Goal: Information Seeking & Learning: Understand process/instructions

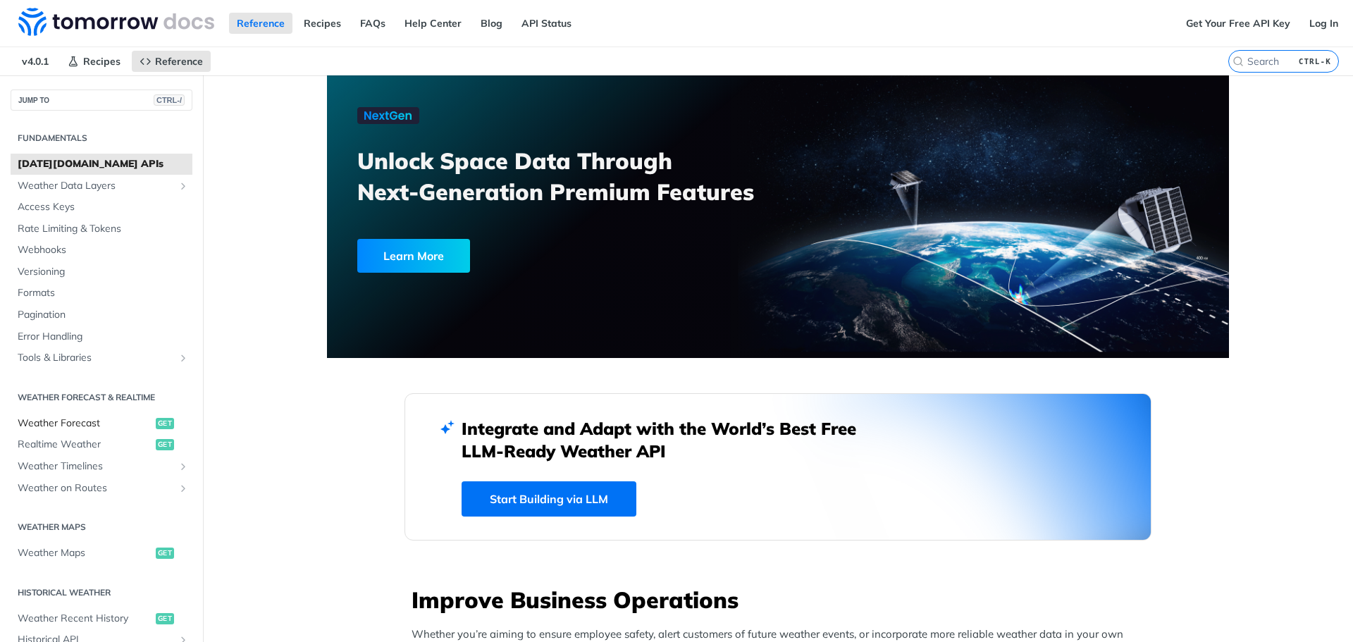
click at [92, 425] on span "Weather Forecast" at bounding box center [85, 423] width 135 height 14
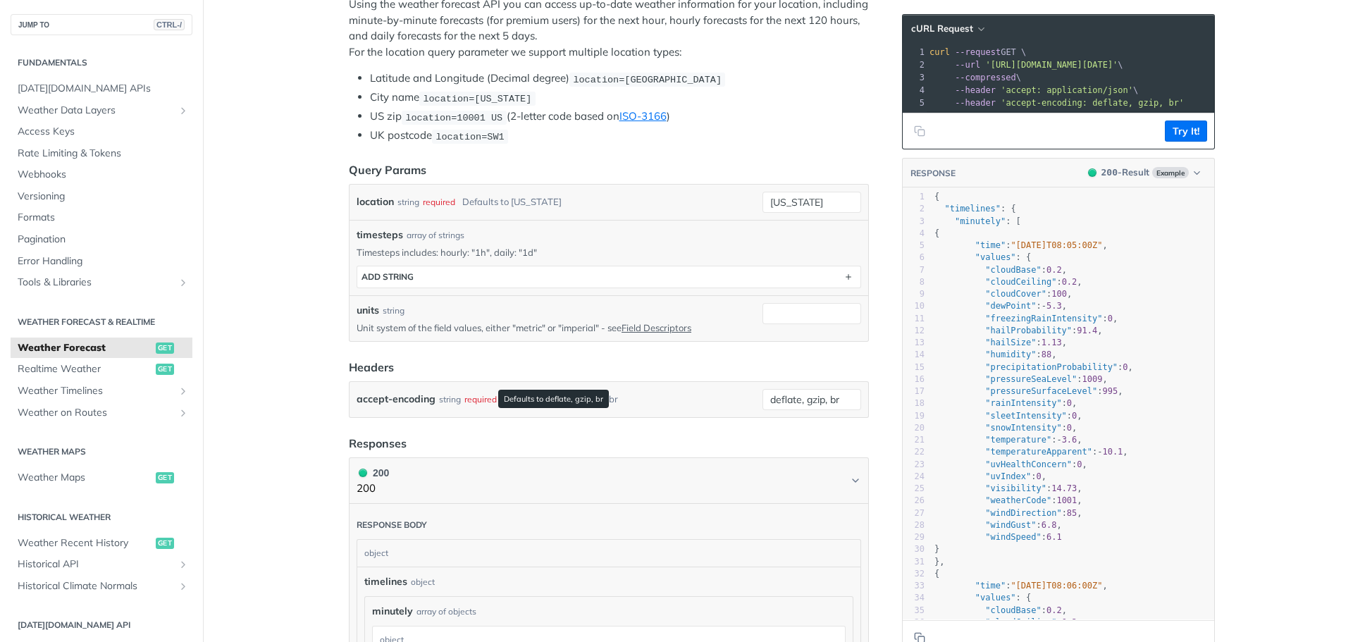
scroll to position [324, 0]
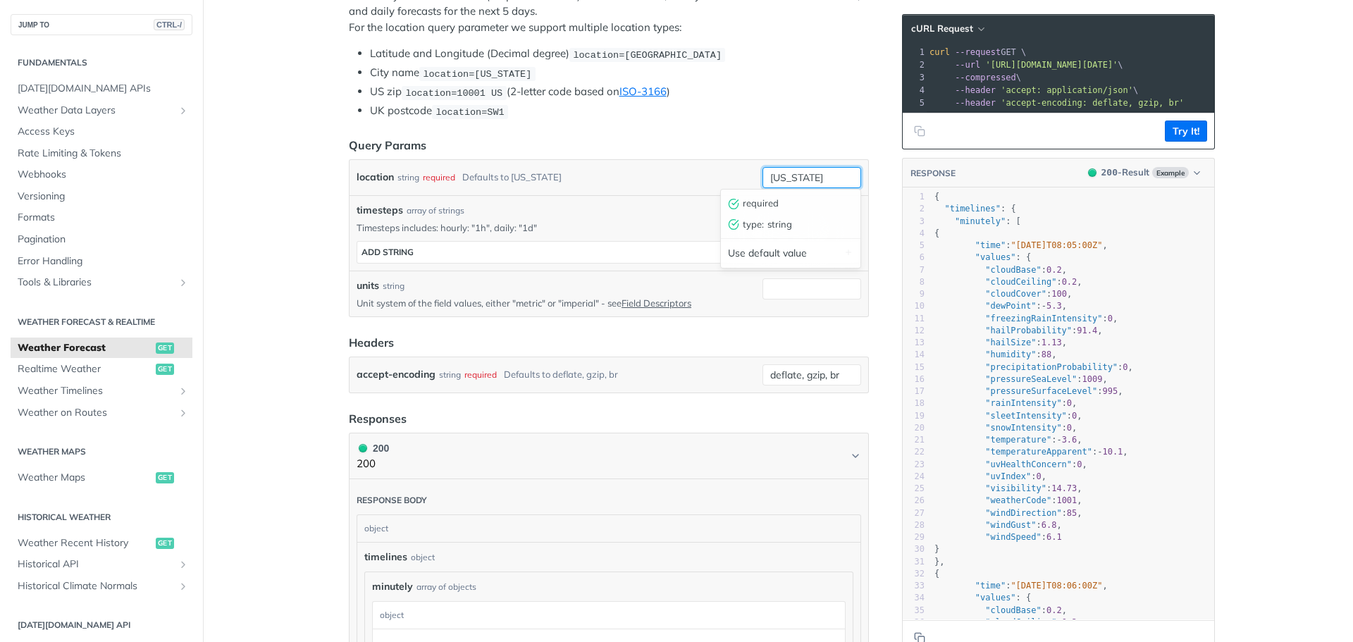
click at [817, 180] on input "new york" at bounding box center [811, 177] width 99 height 21
type input "wah"
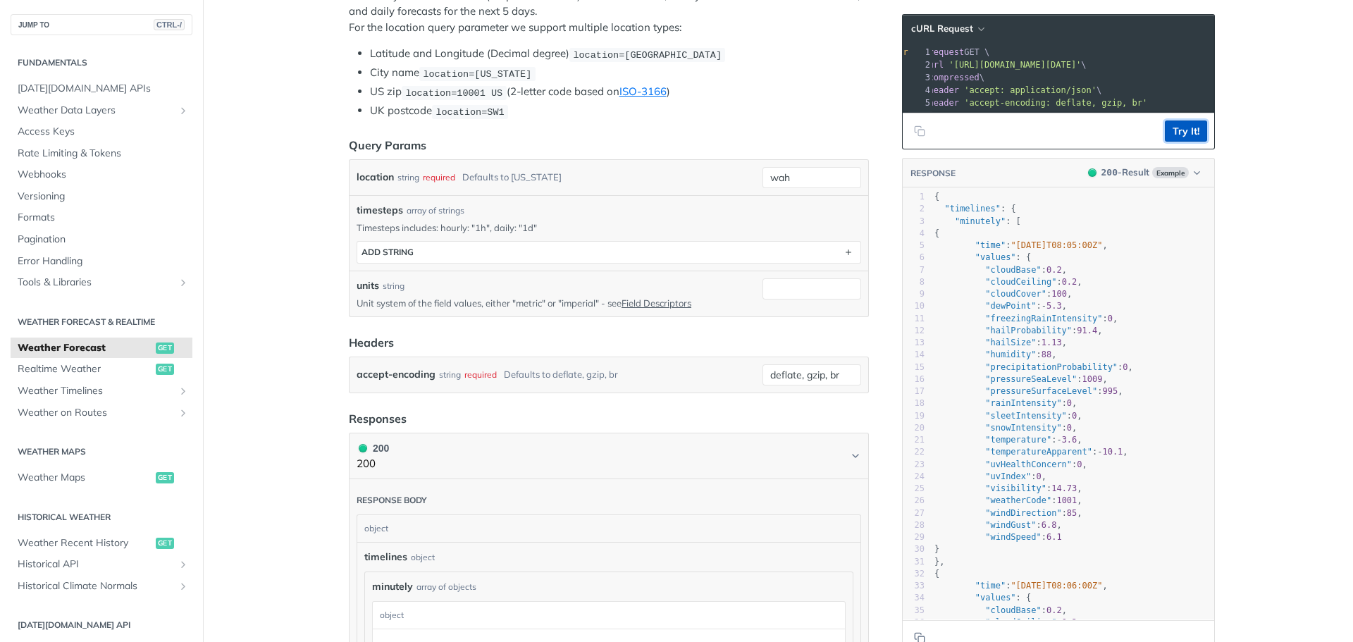
click at [1171, 134] on button "Try It!" at bounding box center [1186, 130] width 42 height 21
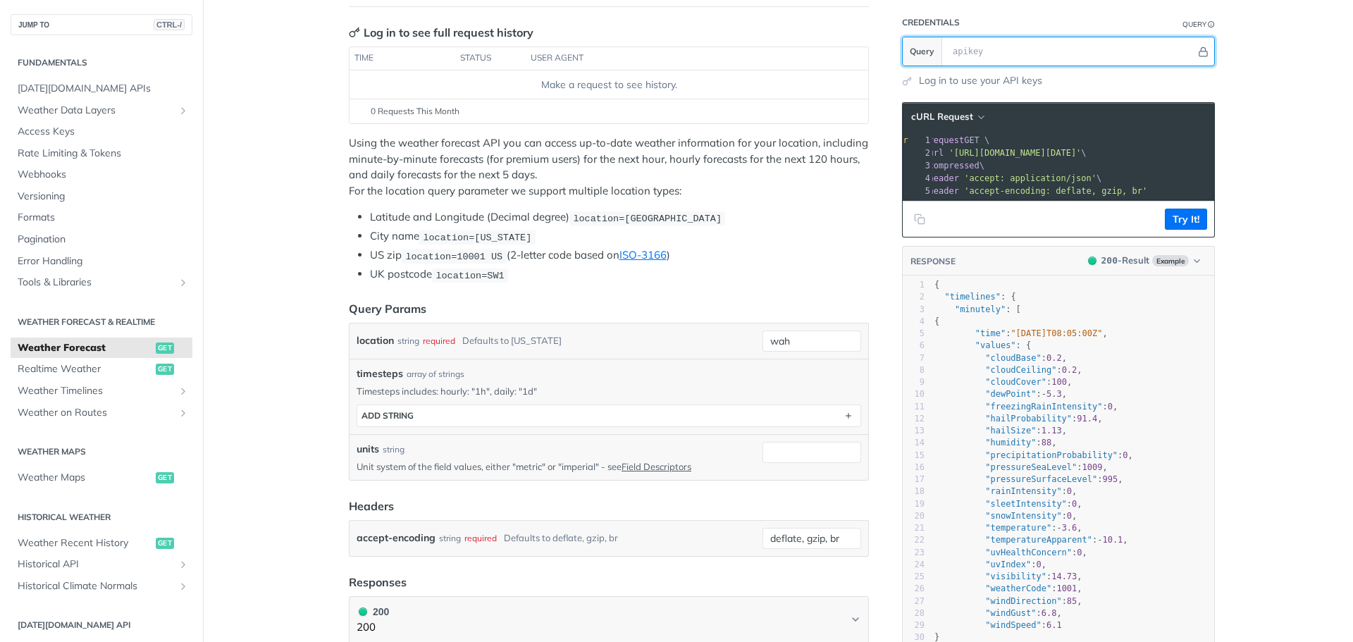
scroll to position [123, 0]
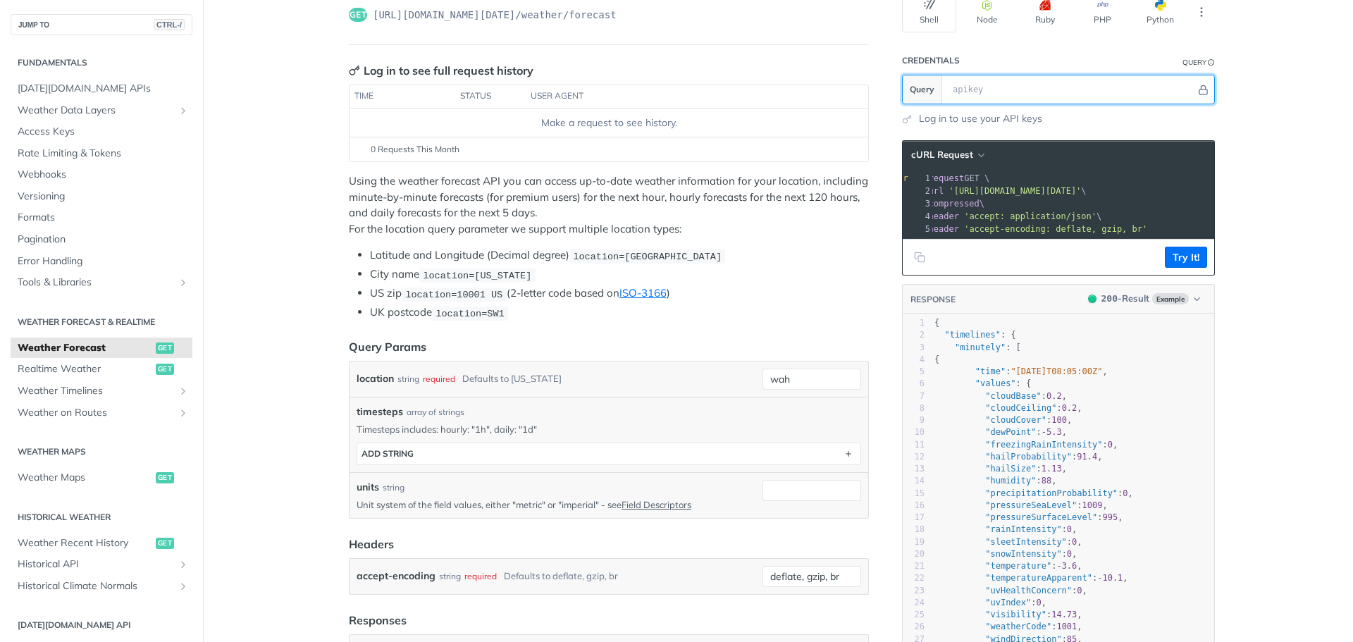
click at [1083, 89] on input "text" at bounding box center [1071, 89] width 250 height 28
click at [1081, 188] on span "'https://api.tomorrow.io/v4/weather/forecast?location=wah'" at bounding box center [1014, 191] width 132 height 10
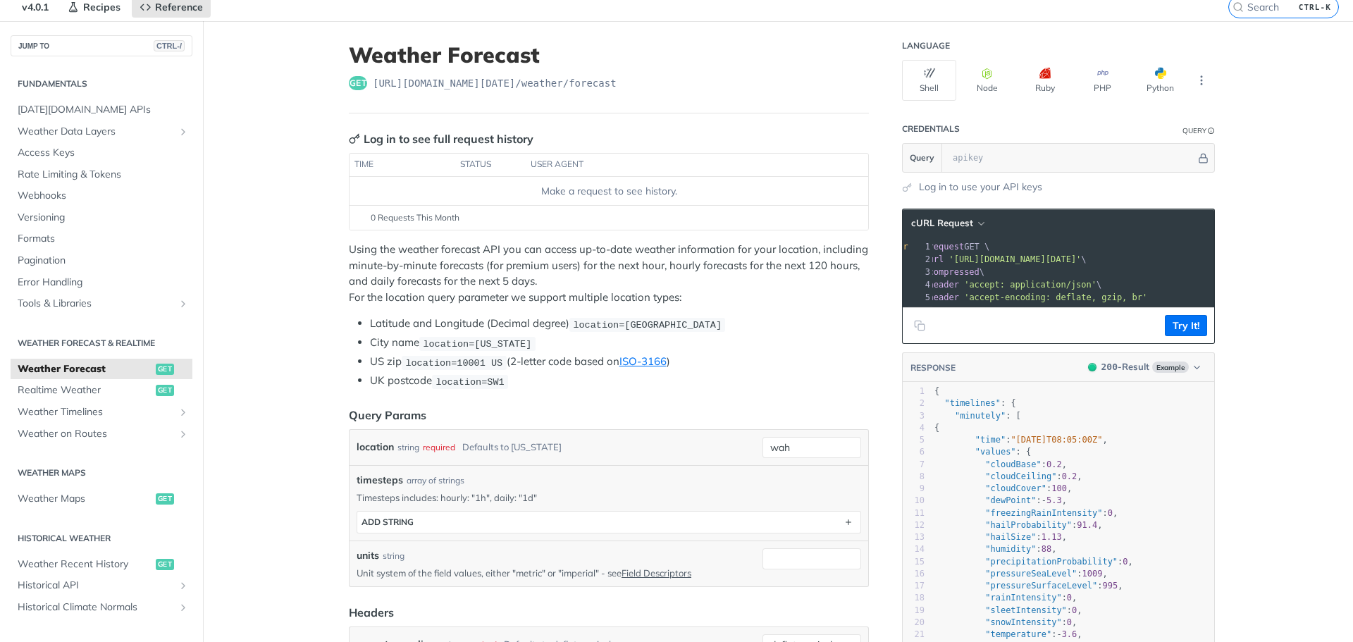
scroll to position [52, 0]
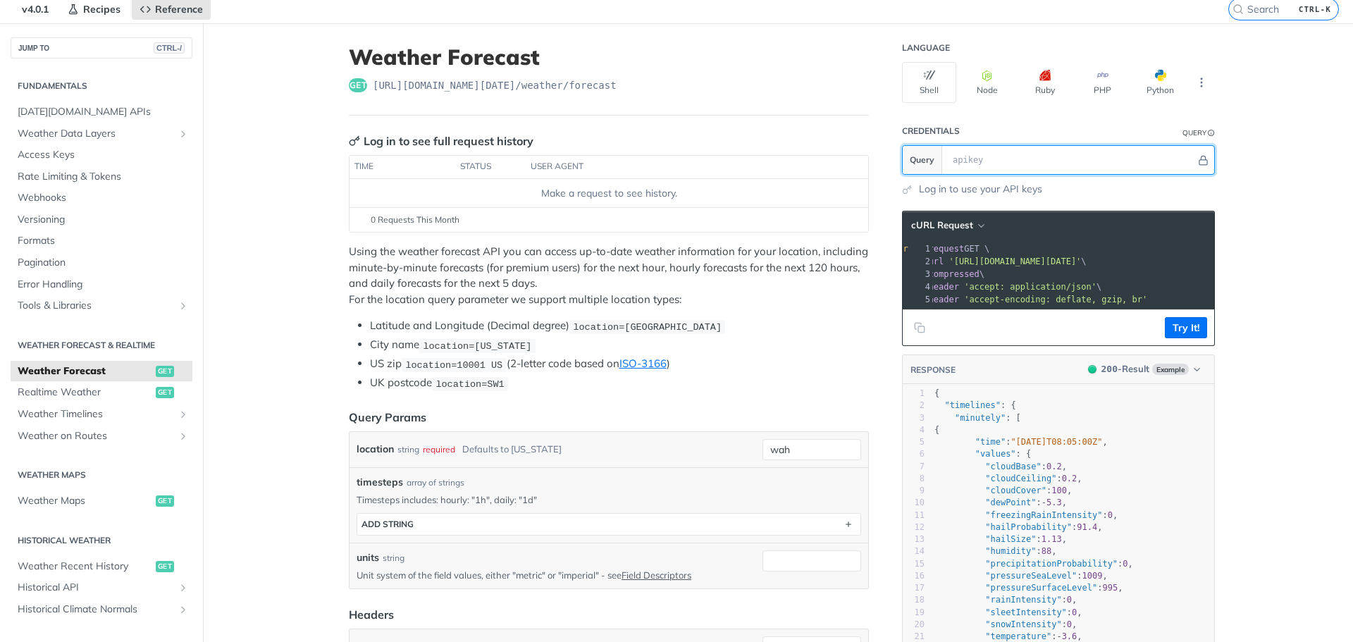
click at [1038, 162] on input "text" at bounding box center [1071, 160] width 250 height 28
paste input "4wYZLDyAVRnO56XYI5mzAGD7PYvqCiVB"
type input "4wYZLDyAVRnO56XYI5mzAGD7PYvqCiVB"
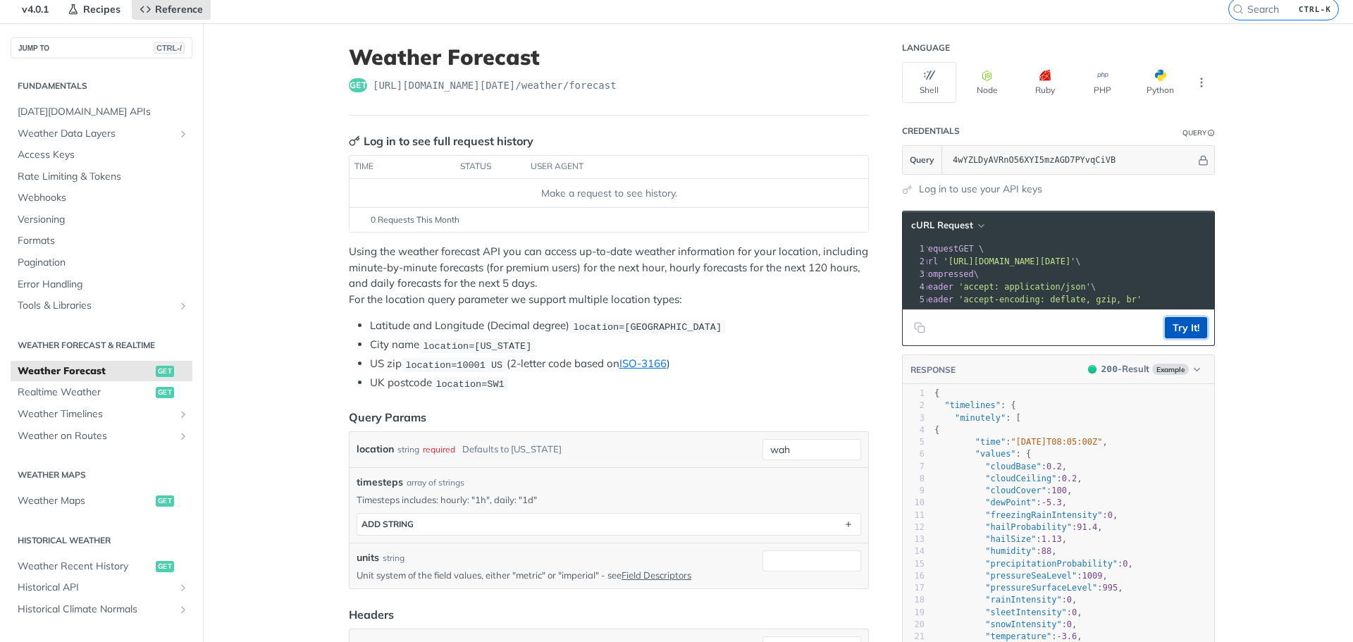
click at [1185, 338] on button "Try It!" at bounding box center [1186, 327] width 42 height 21
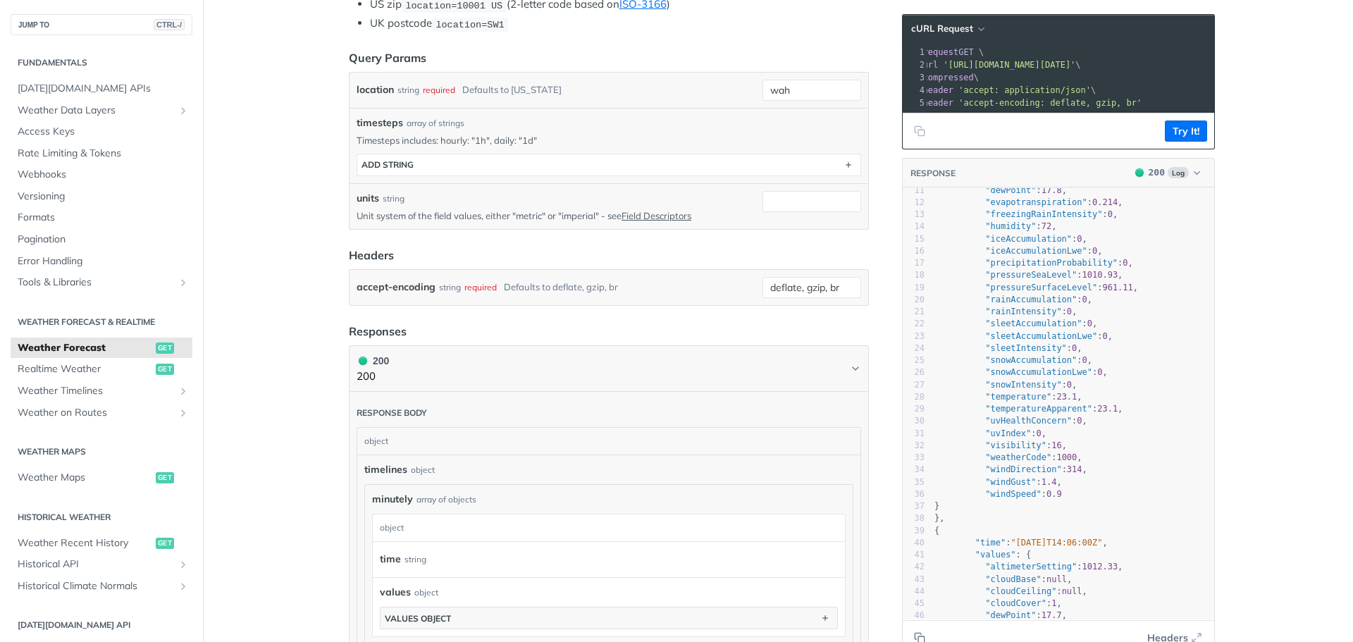
scroll to position [166, 0]
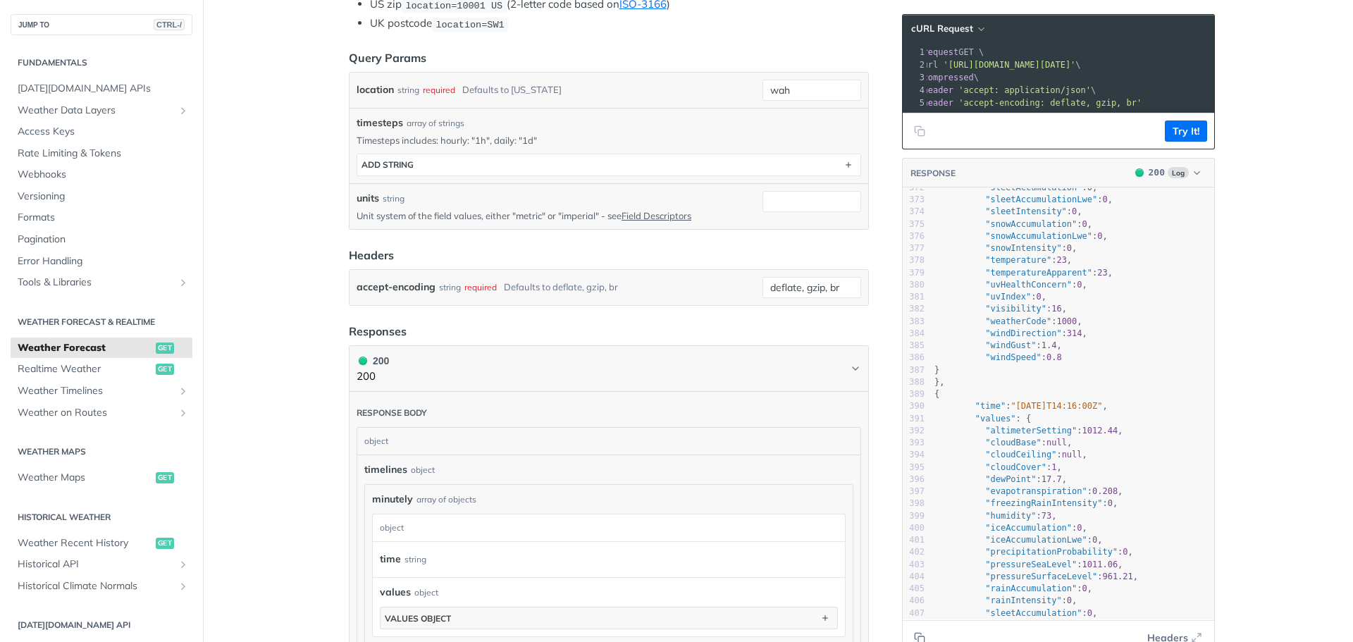
click at [808, 99] on div "location string required Defaults to new york wah" at bounding box center [609, 90] width 519 height 35
click at [807, 95] on input "wah" at bounding box center [811, 90] width 99 height 21
type input "W"
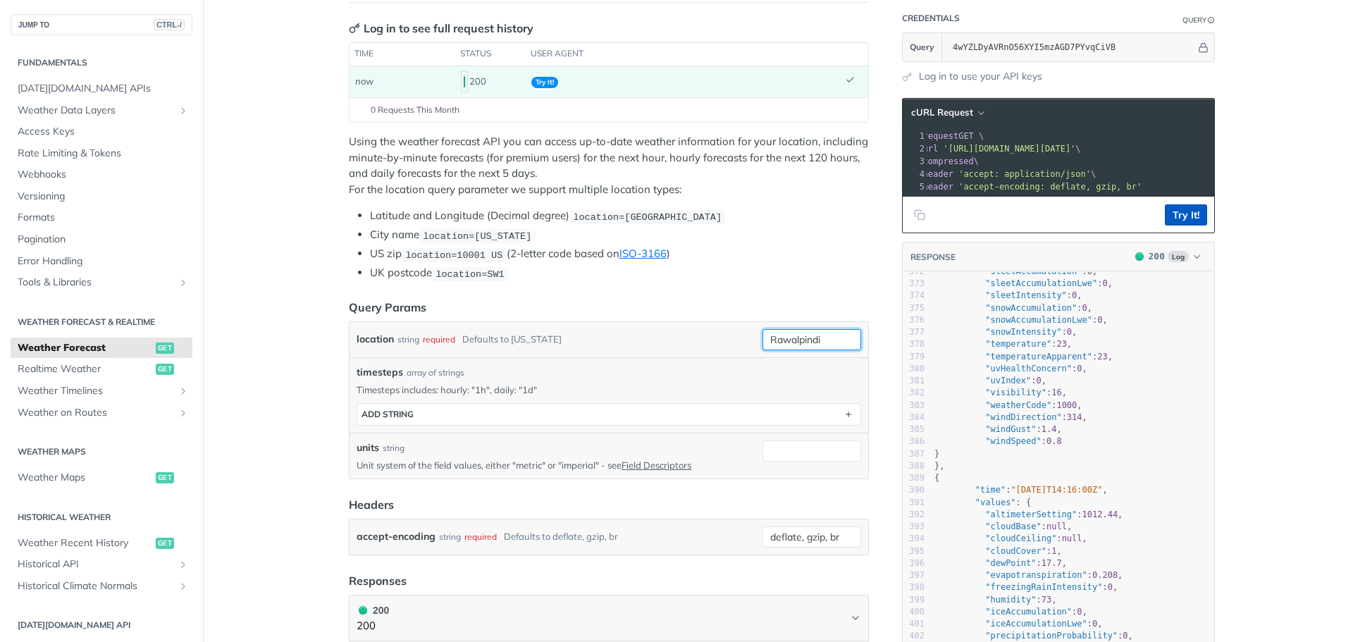
type input "Rawalpindi"
click at [1193, 216] on button "Try It!" at bounding box center [1186, 214] width 42 height 21
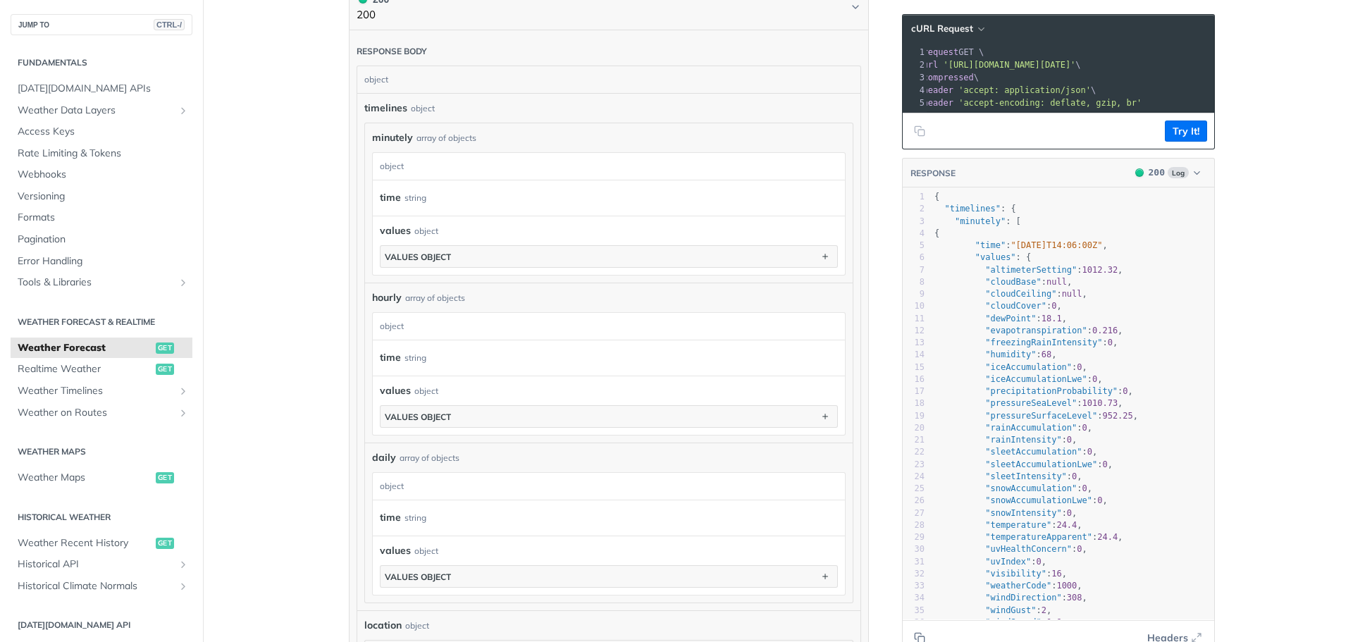
click at [815, 140] on div "minutely array of objects" at bounding box center [609, 137] width 474 height 15
click at [385, 136] on span "minutely" at bounding box center [392, 137] width 41 height 15
click at [447, 206] on div "time string" at bounding box center [602, 197] width 445 height 21
click at [447, 197] on div "time string" at bounding box center [602, 197] width 445 height 21
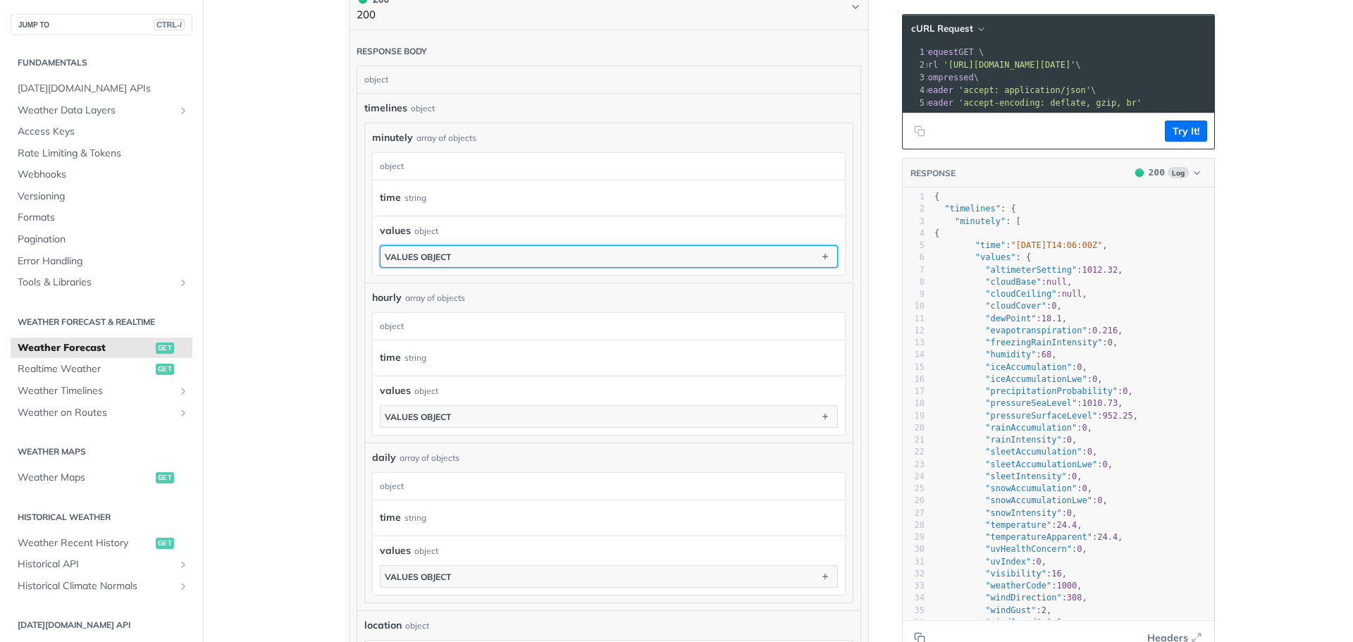
click at [437, 265] on button "values object" at bounding box center [609, 256] width 457 height 21
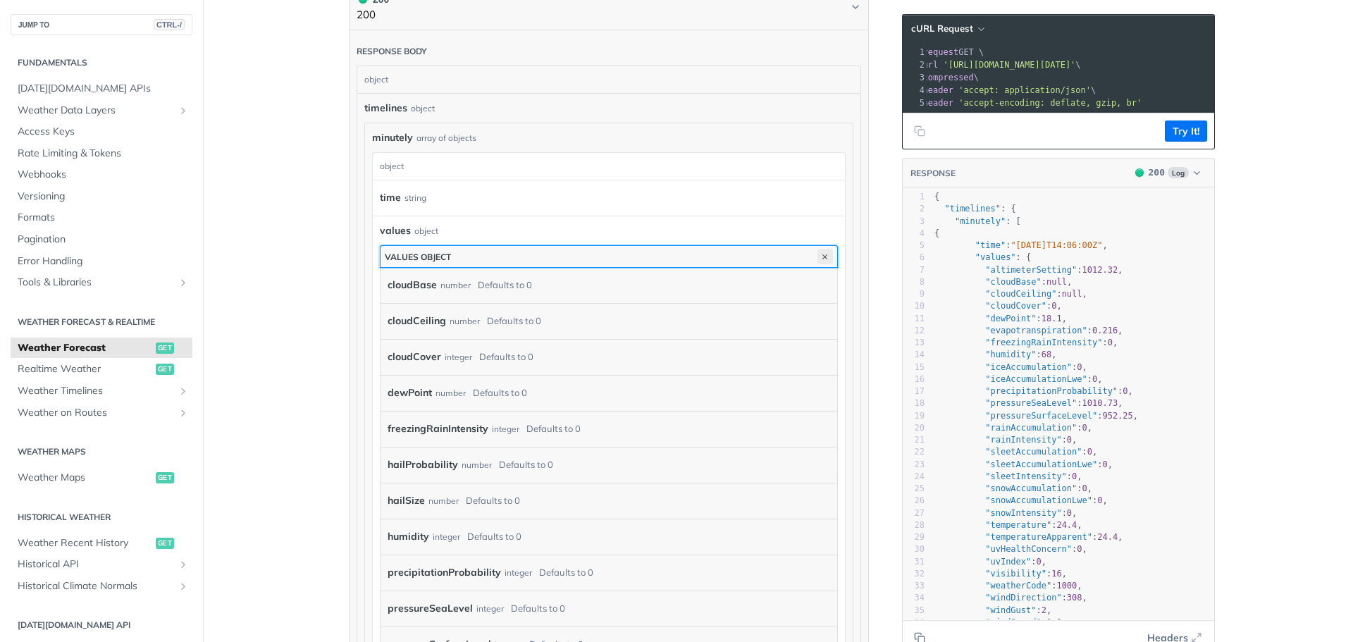
click at [817, 252] on icon "button" at bounding box center [825, 257] width 16 height 16
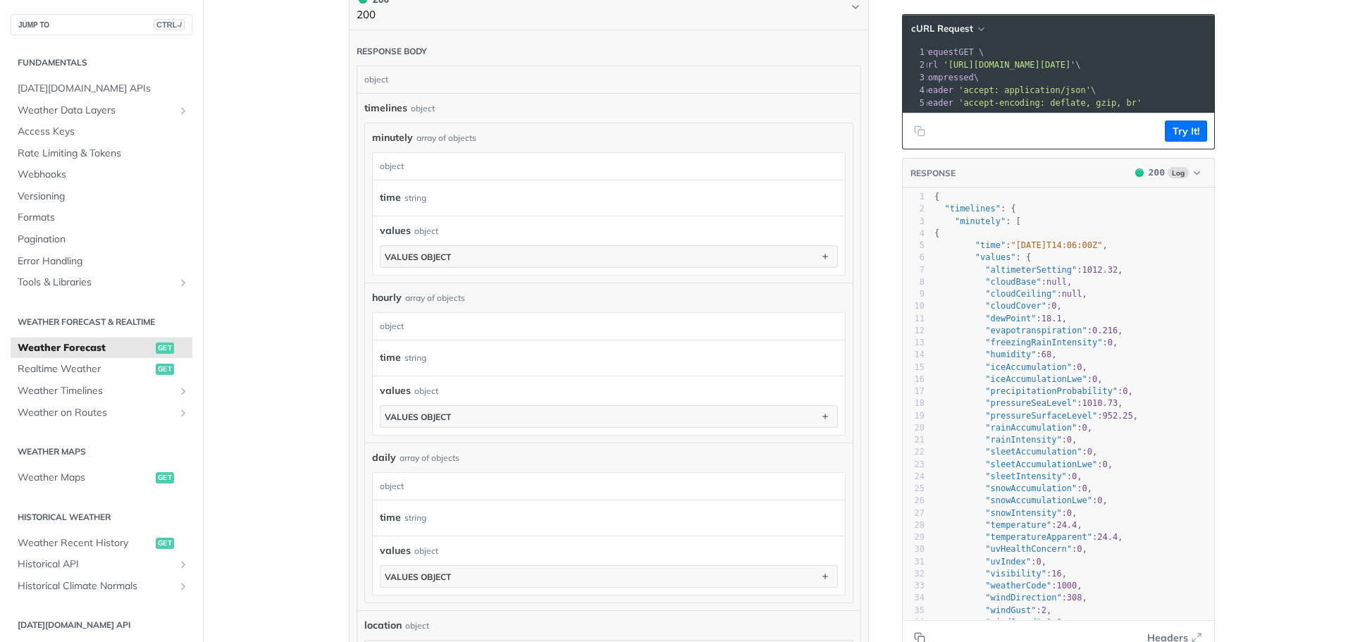
click at [644, 227] on div "values object" at bounding box center [609, 230] width 458 height 15
click at [607, 197] on div "time string" at bounding box center [602, 197] width 445 height 21
drag, startPoint x: 524, startPoint y: 131, endPoint x: 493, endPoint y: 132, distance: 30.3
click at [518, 132] on div "minutely array of objects" at bounding box center [609, 137] width 474 height 15
drag, startPoint x: 416, startPoint y: 135, endPoint x: 676, endPoint y: 201, distance: 268.2
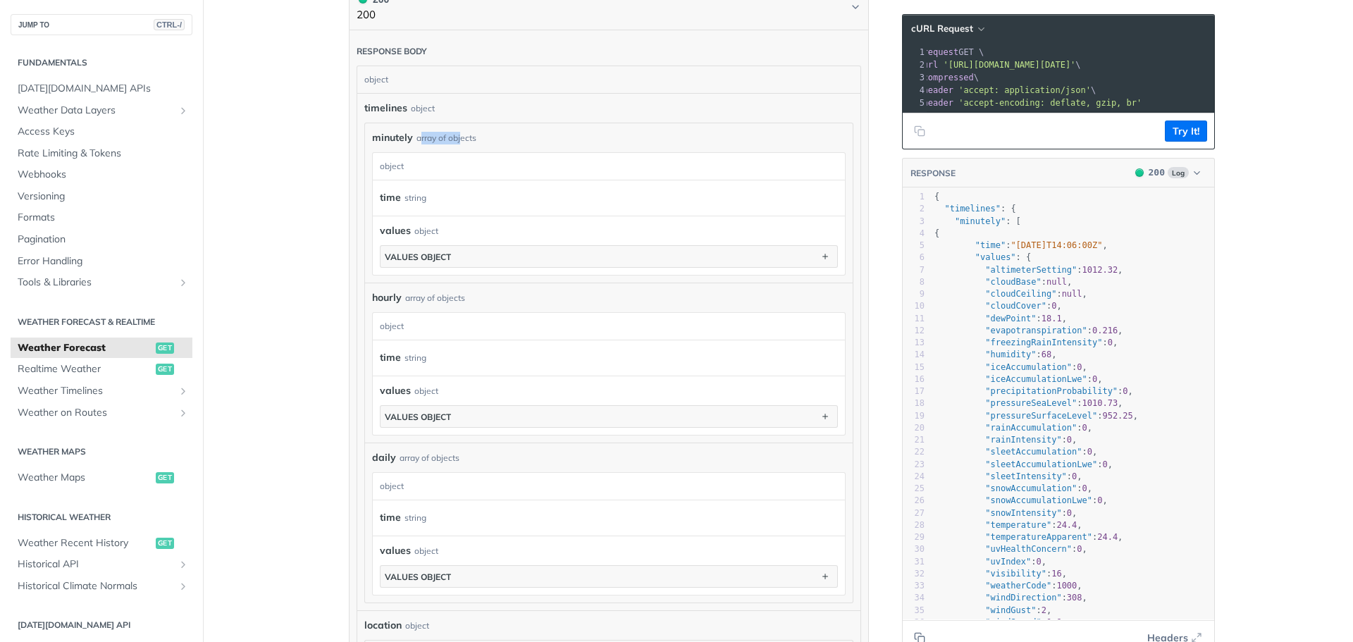
click at [427, 136] on div "array of objects" at bounding box center [446, 138] width 60 height 13
click at [1012, 228] on pre ""minutely" : [" at bounding box center [1119, 222] width 374 height 12
type textarea "["
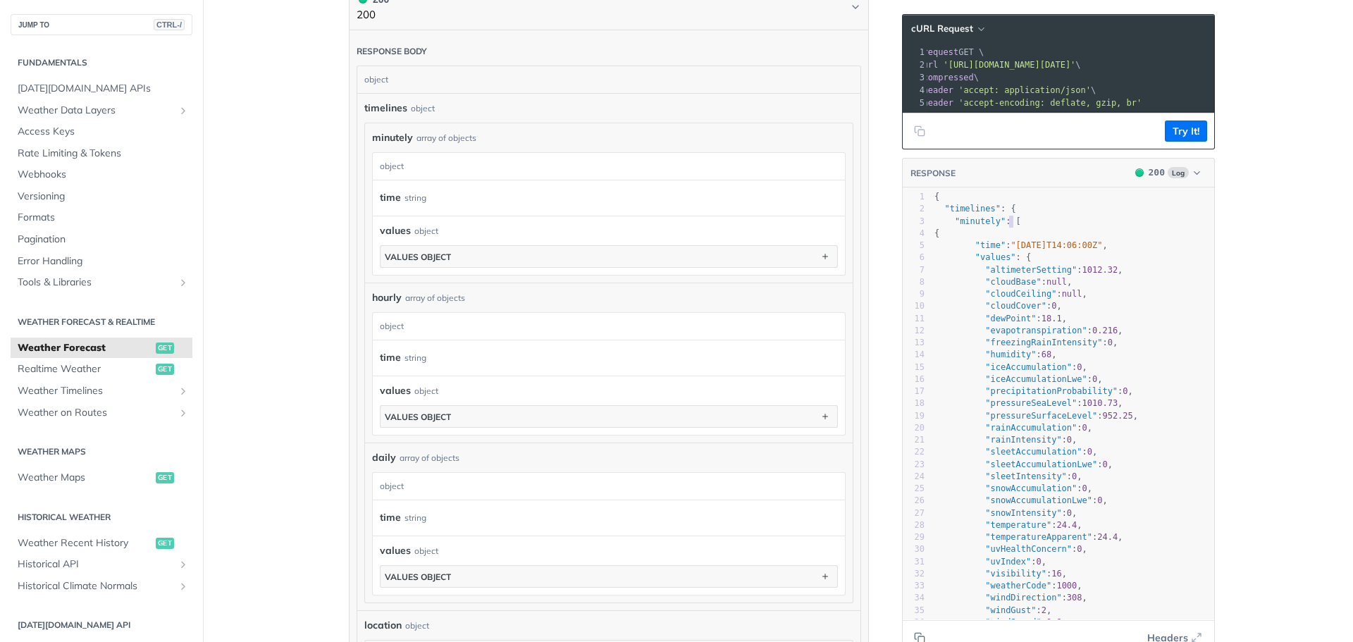
click at [1012, 228] on pre ""minutely" : [" at bounding box center [1119, 222] width 374 height 12
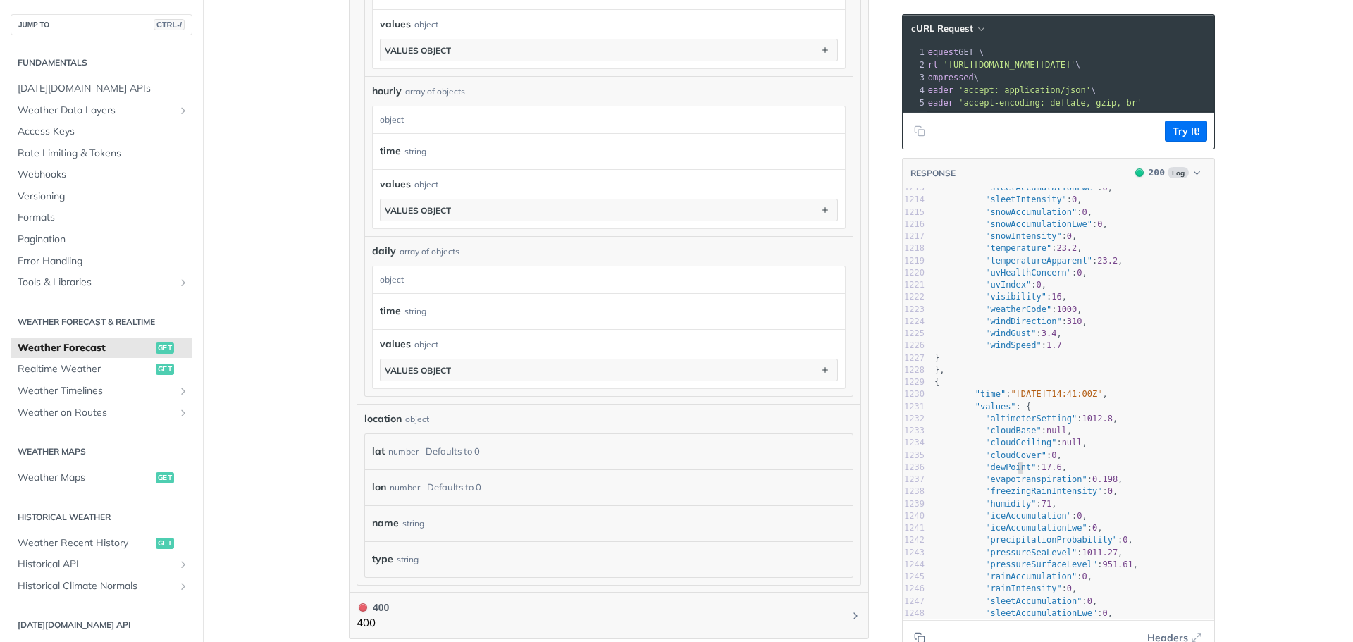
click at [1011, 472] on span ""dewPoint"" at bounding box center [1010, 467] width 51 height 10
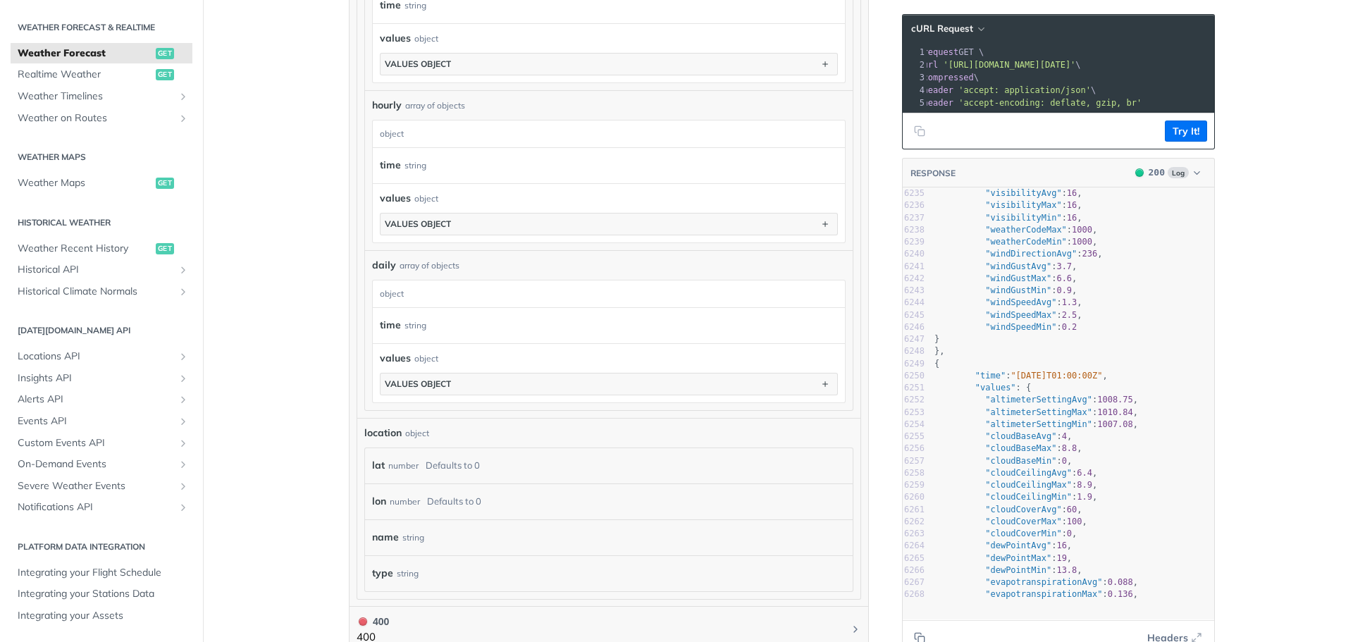
click at [1213, 574] on div at bounding box center [1213, 398] width 1 height 421
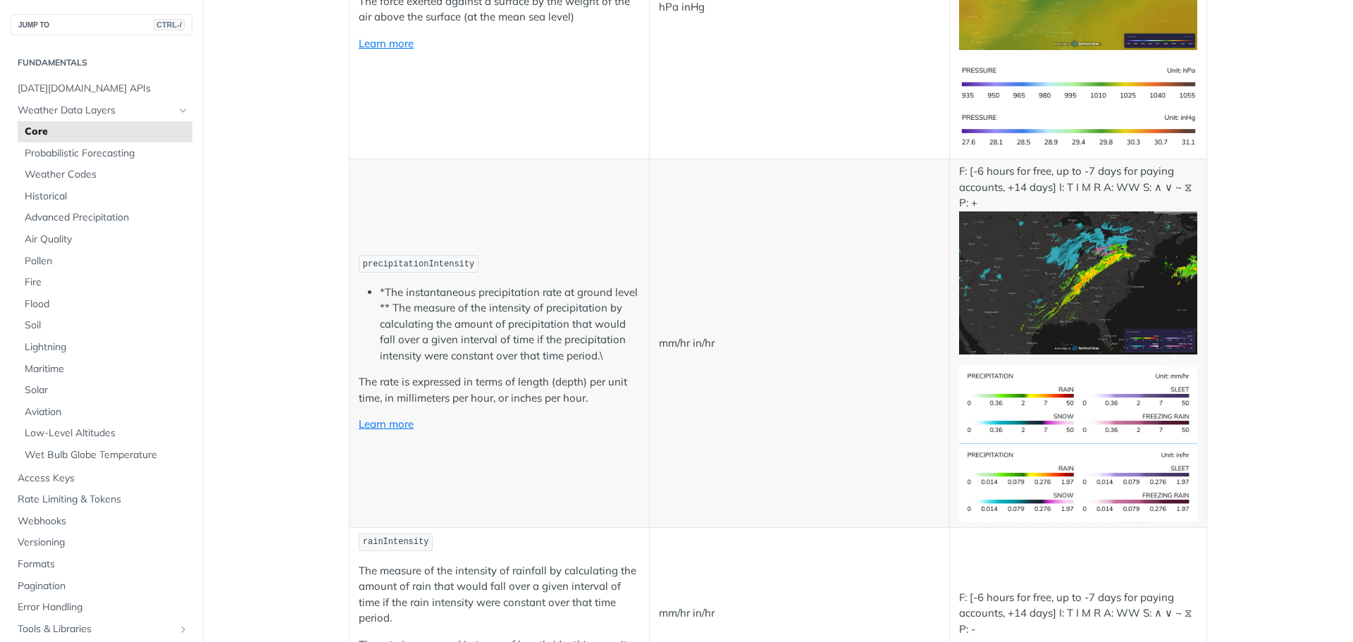
scroll to position [2447, 0]
